Goal: Book appointment/travel/reservation

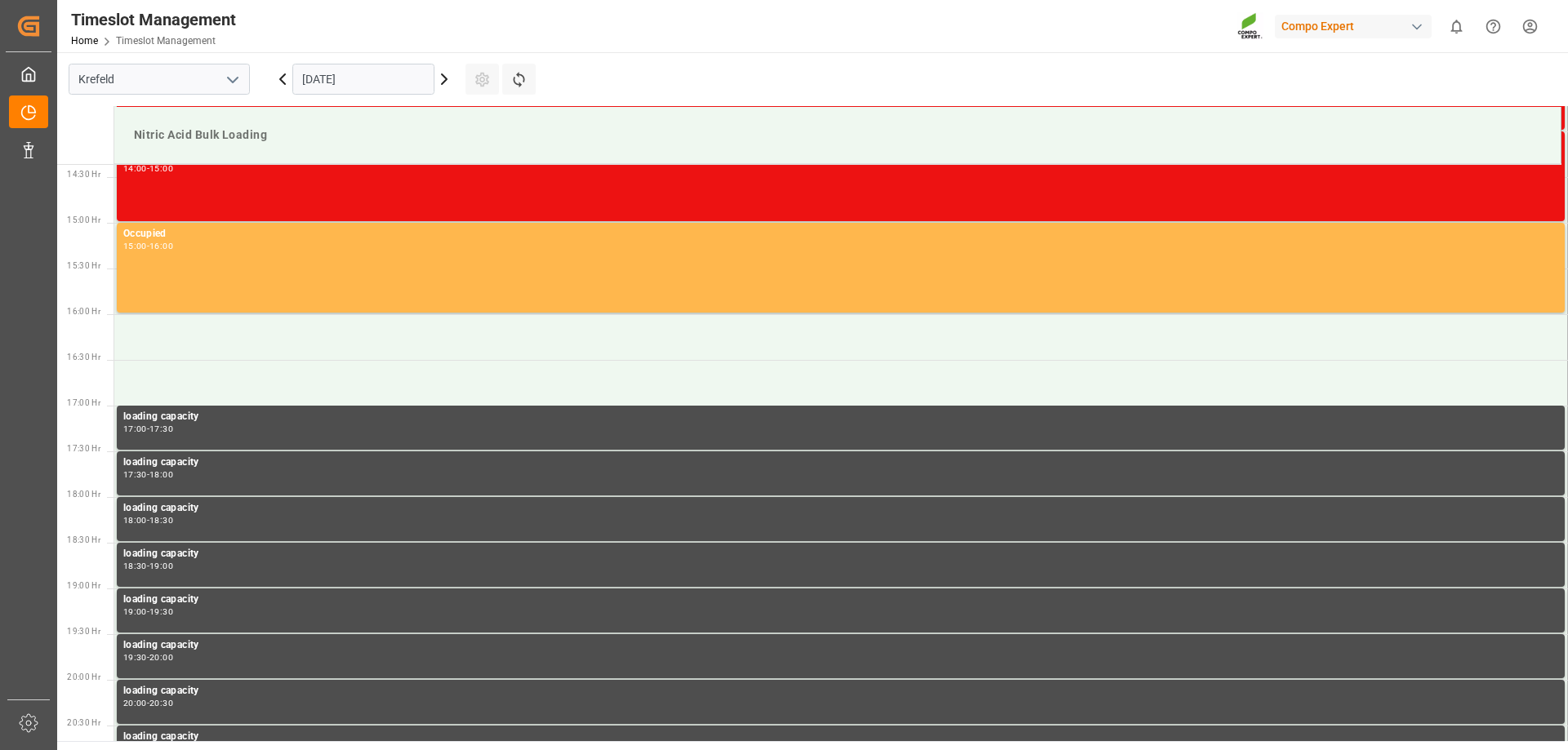
scroll to position [1361, 0]
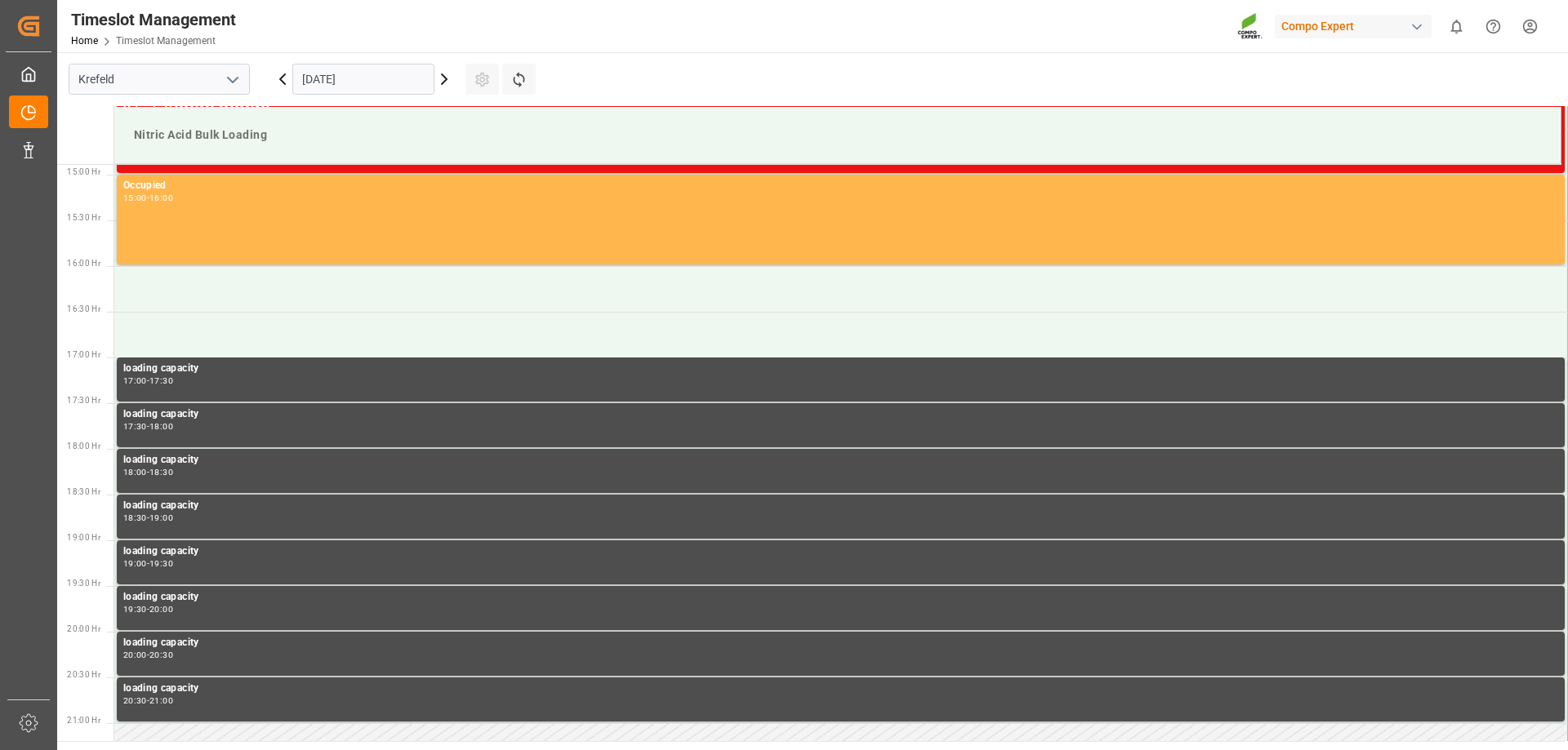
click at [424, 80] on input "[DATE]" at bounding box center [364, 80] width 142 height 31
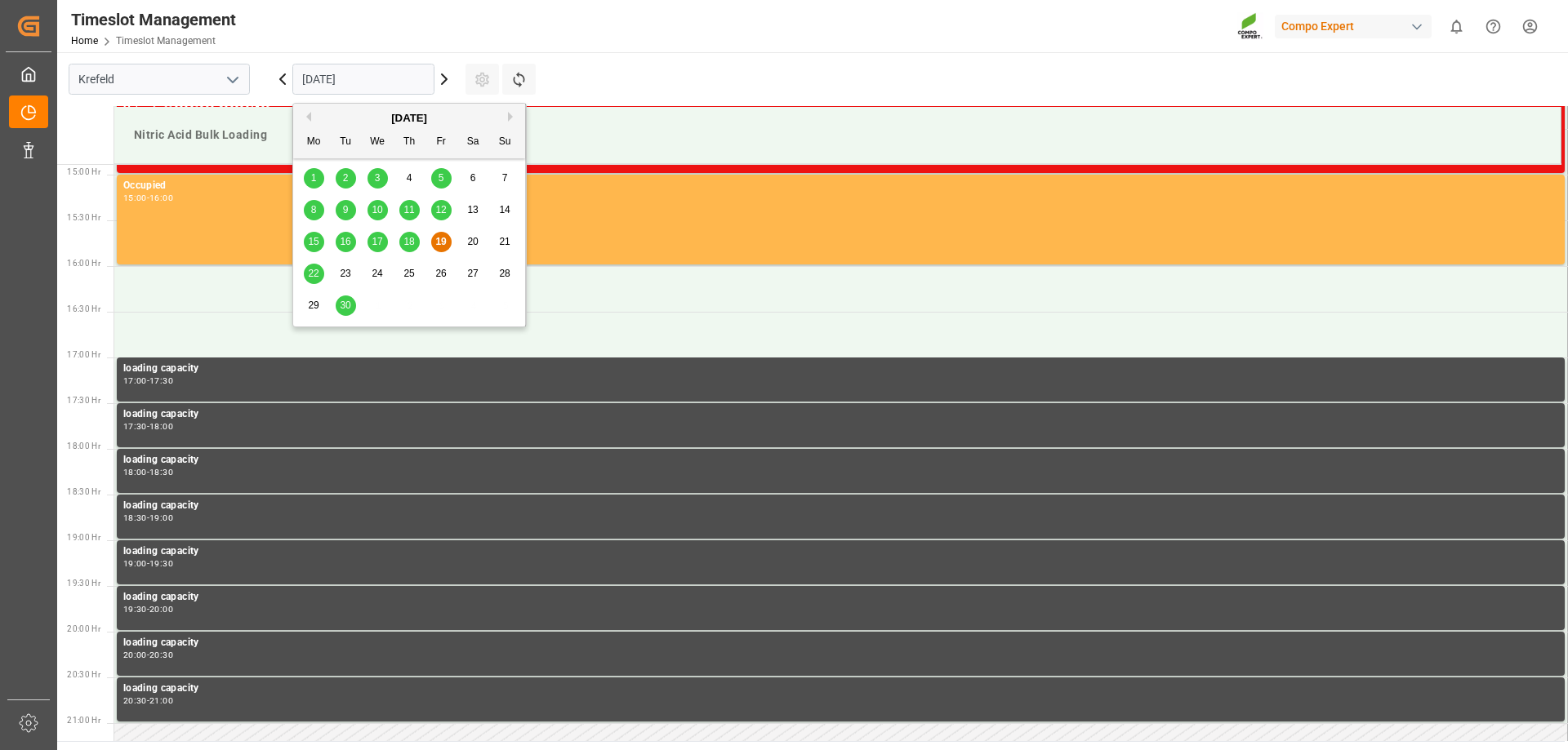
click at [374, 273] on span "24" at bounding box center [377, 274] width 10 height 11
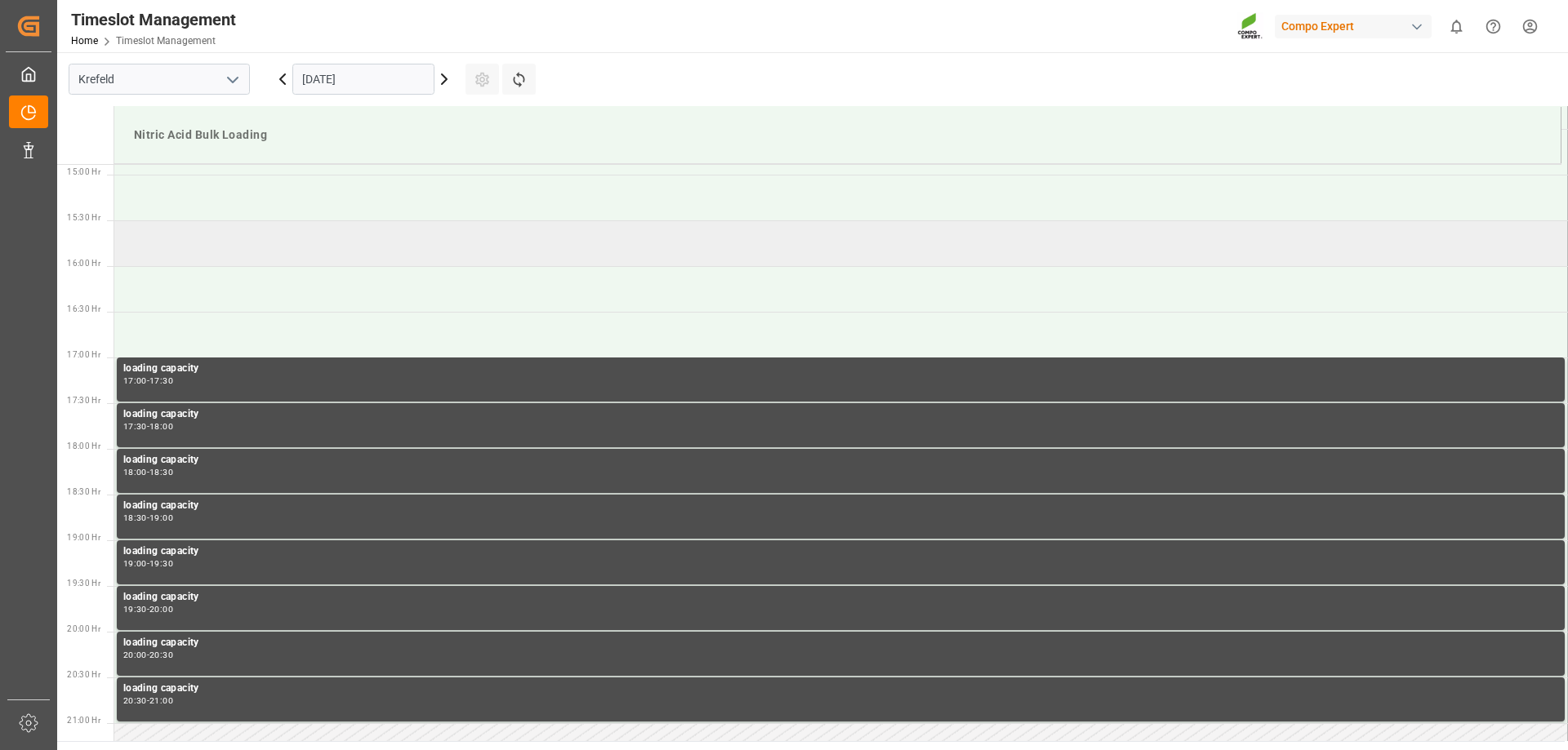
click at [247, 257] on td at bounding box center [842, 242] width 1454 height 45
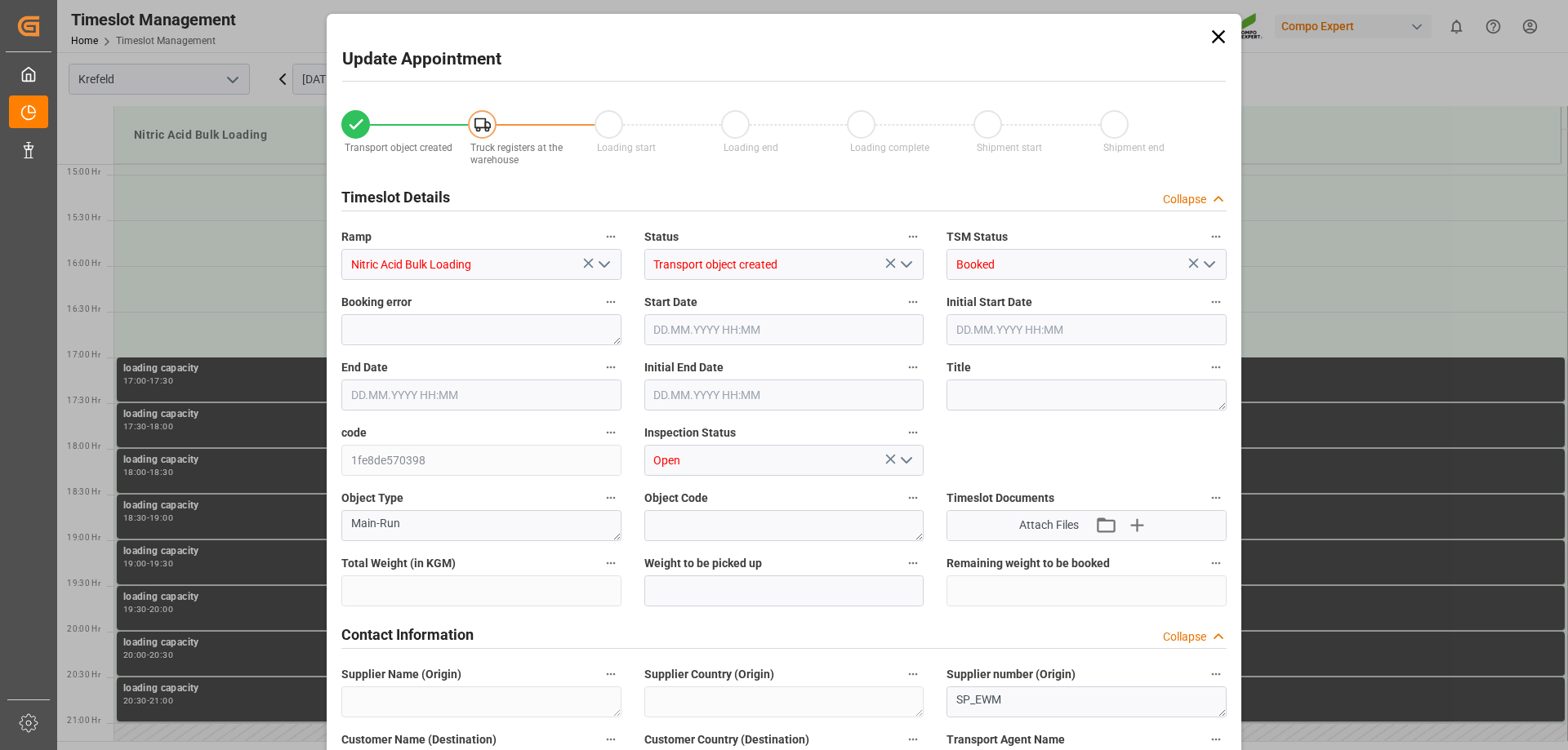
type input "25000"
type input "0"
type input "[DATE] 15:30"
type input "[DATE] 16:00"
type input "[DATE] 13:39"
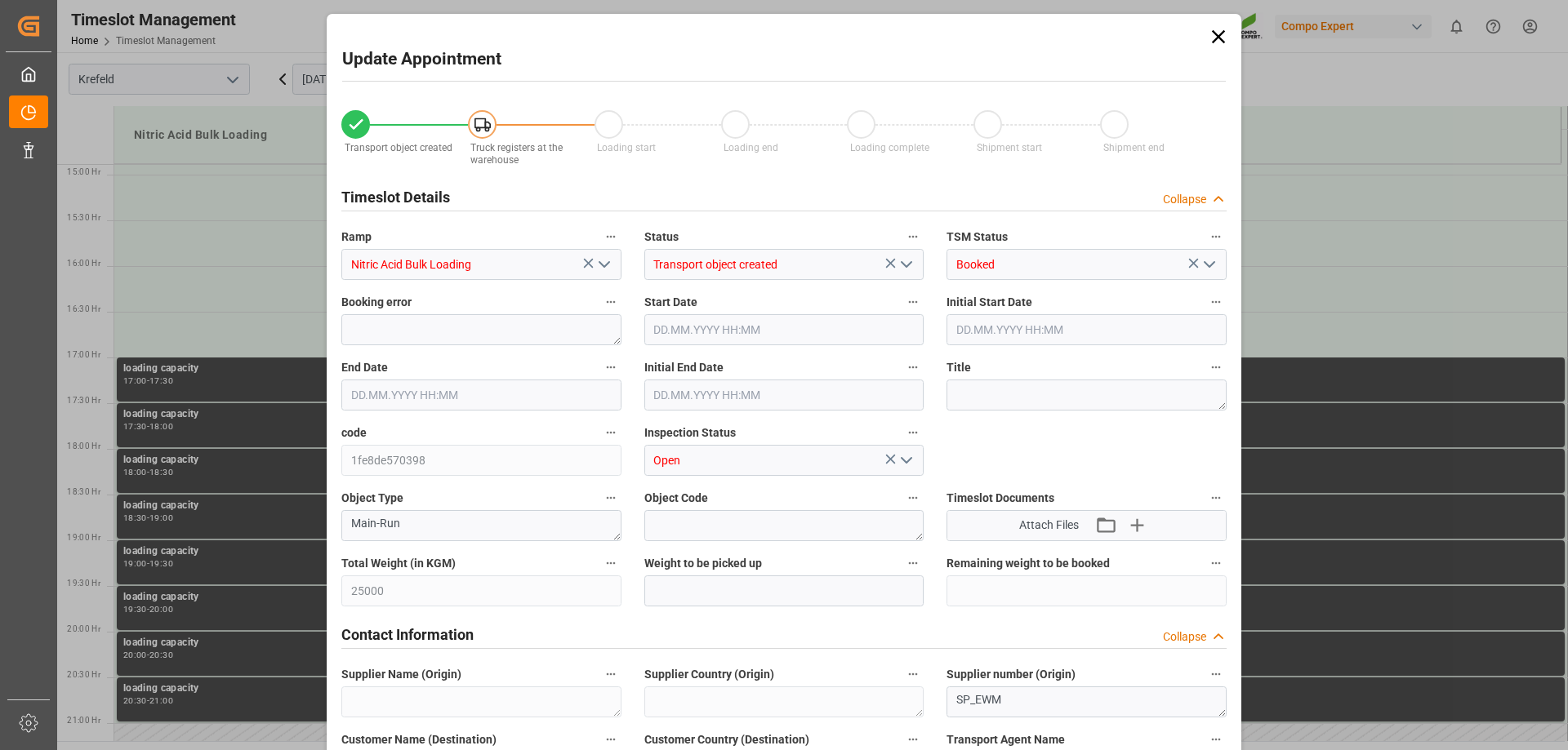
type input "[DATE] 13:38"
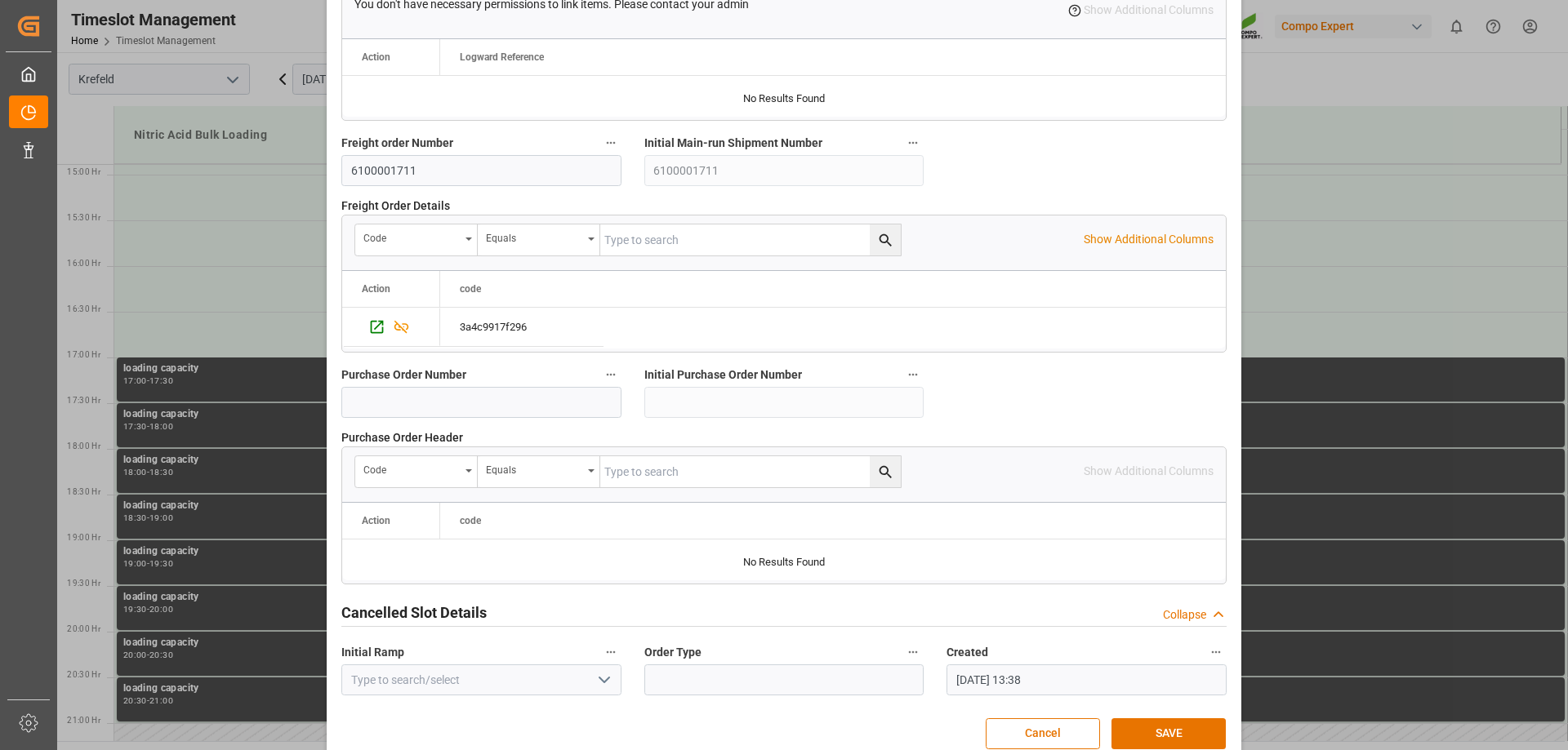
scroll to position [1511, 0]
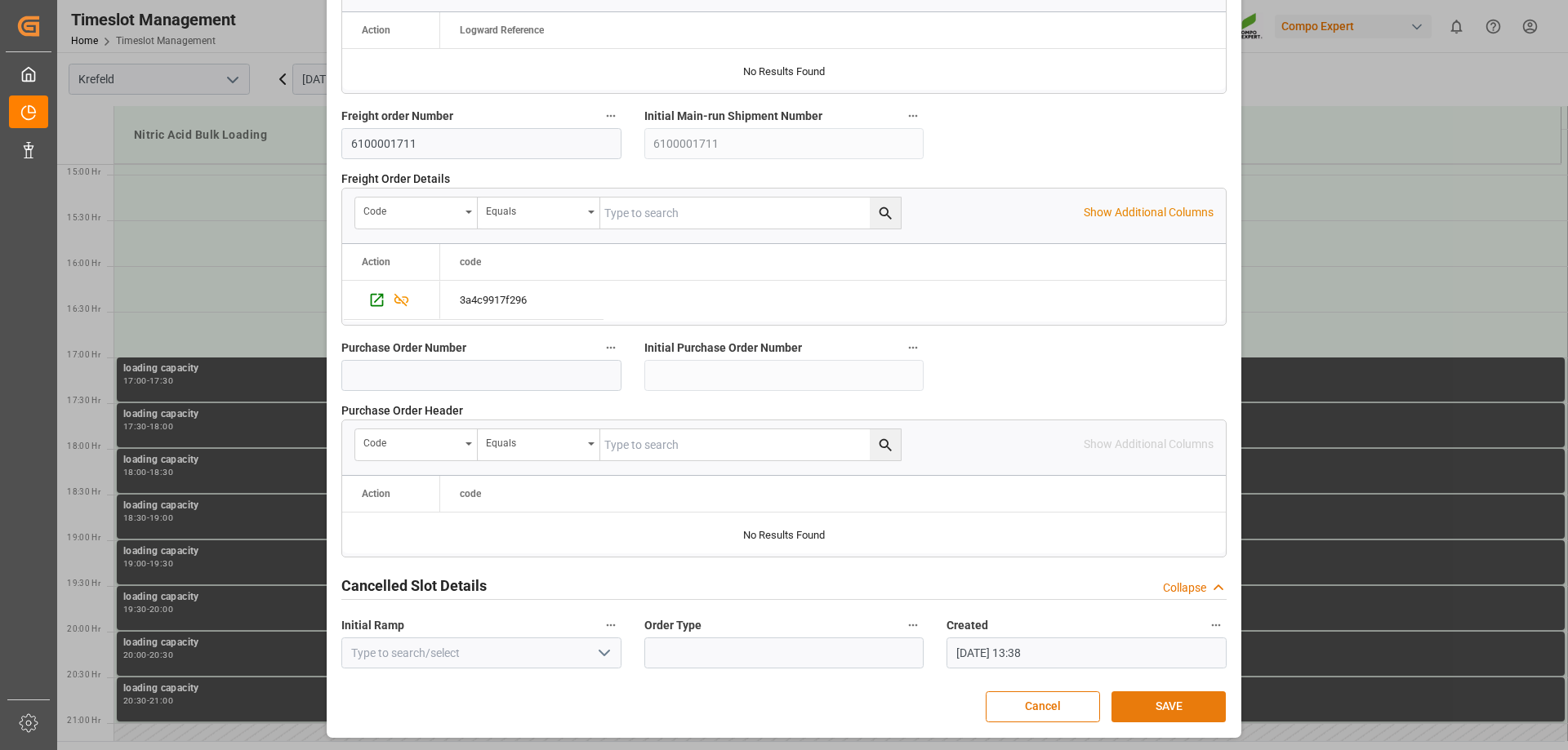
click at [1148, 700] on button "SAVE" at bounding box center [1169, 707] width 115 height 31
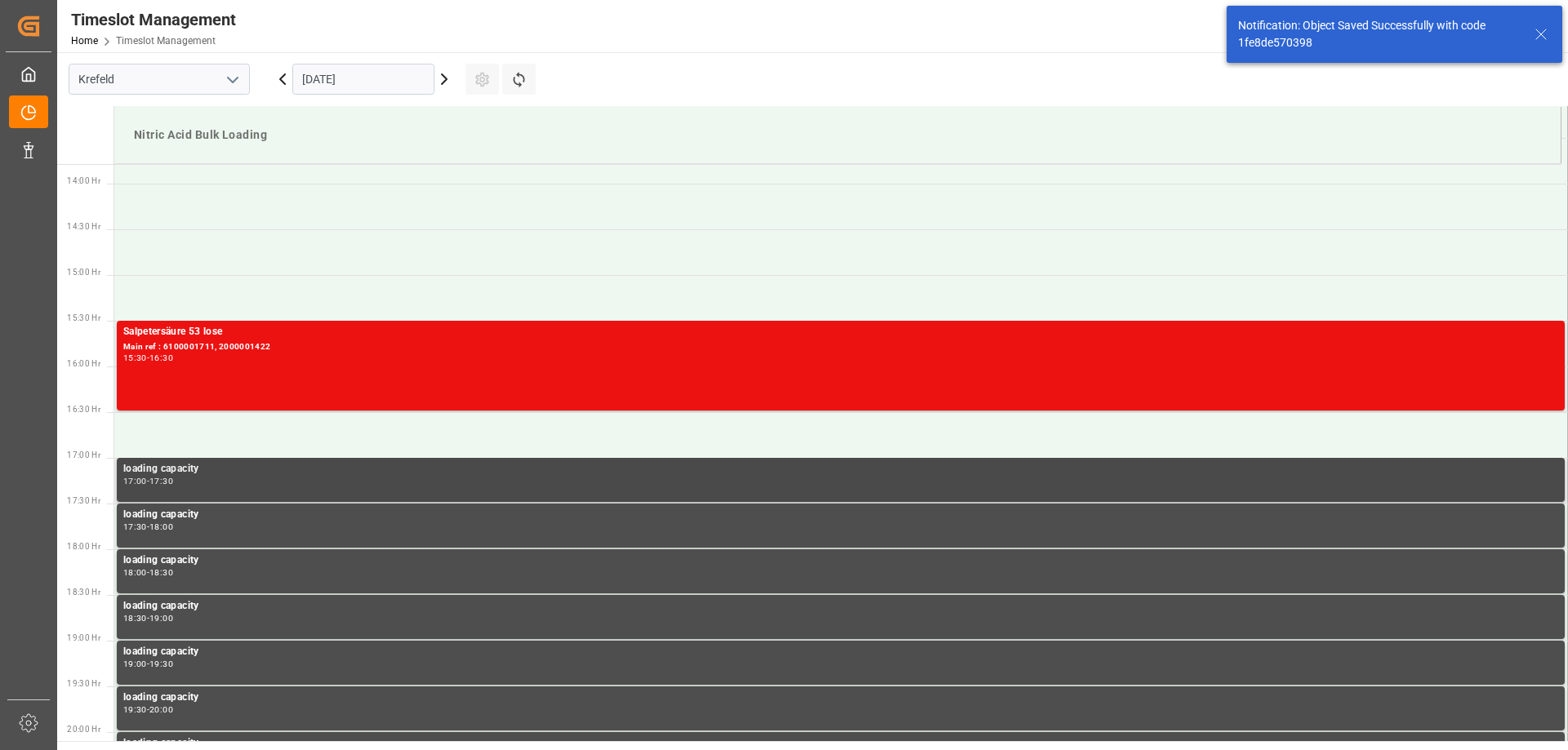
scroll to position [1270, 0]
